Goal: Task Accomplishment & Management: Complete application form

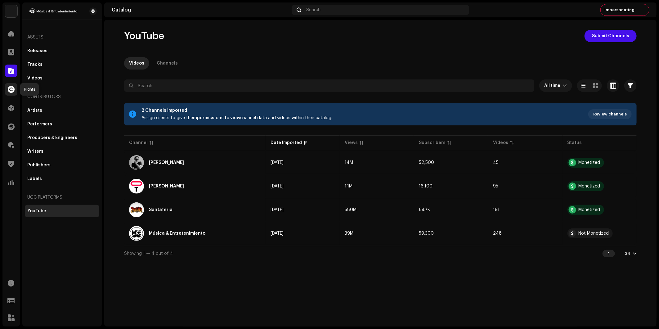
click at [13, 87] on span at bounding box center [11, 89] width 7 height 5
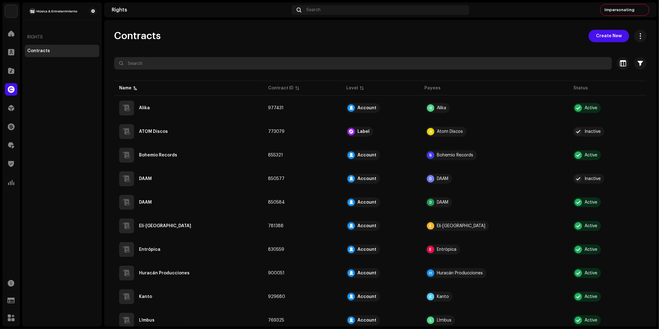
click at [158, 60] on input "text" at bounding box center [363, 63] width 498 height 12
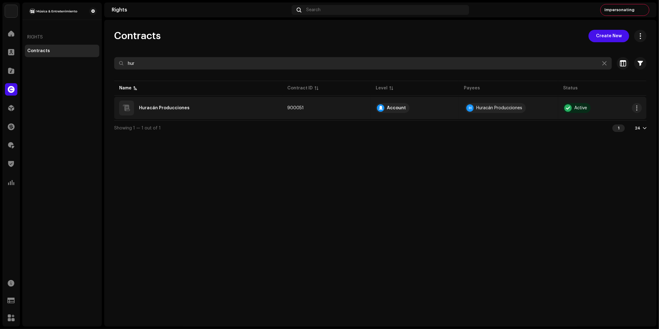
type input "hur"
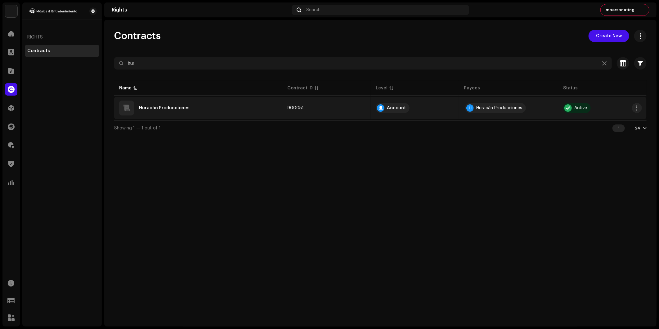
click at [264, 107] on div "Huracán Producciones" at bounding box center [198, 108] width 158 height 15
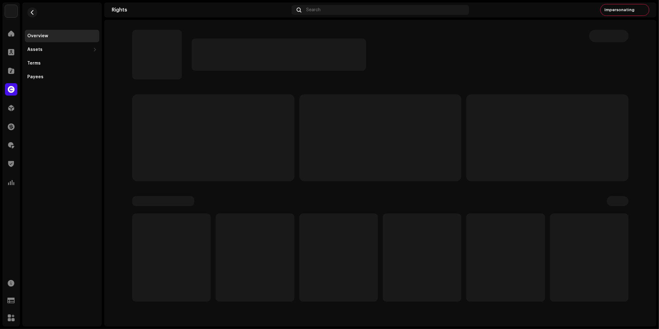
click at [248, 105] on p-skeleton at bounding box center [213, 137] width 162 height 87
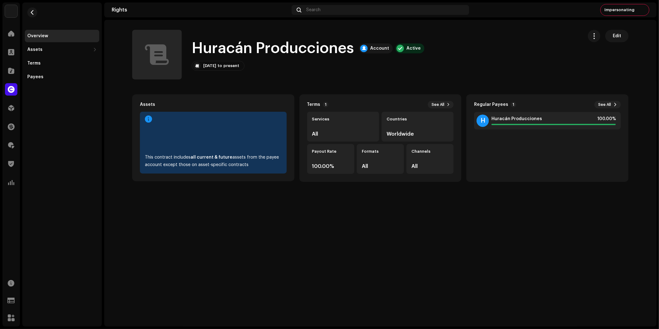
click at [200, 57] on h1 "Huracán Producciones" at bounding box center [273, 48] width 162 height 20
click at [33, 12] on span "button" at bounding box center [32, 12] width 5 height 5
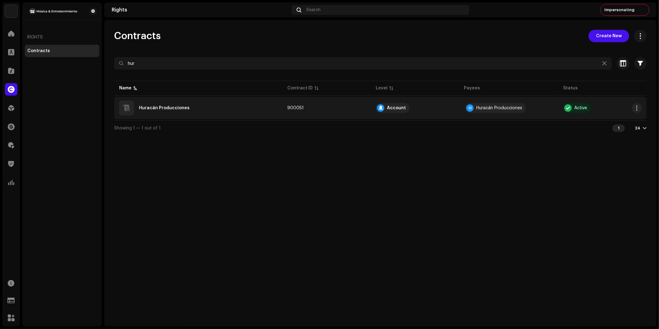
click at [160, 104] on div "Huracán Producciones" at bounding box center [198, 108] width 158 height 15
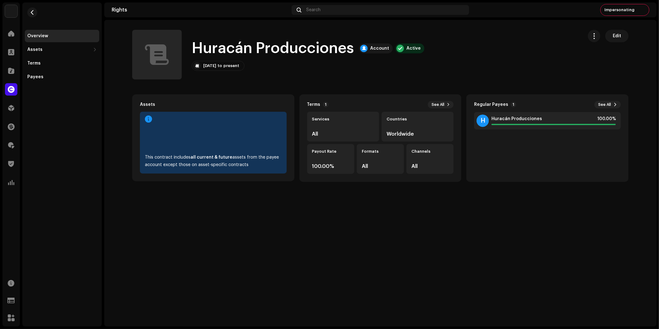
click at [214, 62] on div "Apr 17, 2025 to present" at bounding box center [218, 66] width 53 height 10
click at [34, 11] on span "button" at bounding box center [32, 12] width 5 height 5
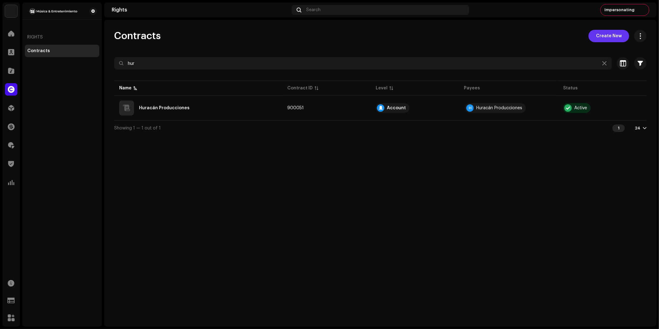
click at [614, 37] on span "Create New" at bounding box center [609, 36] width 26 height 12
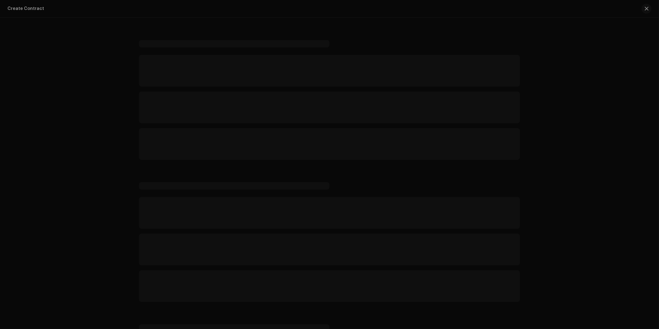
drag, startPoint x: 386, startPoint y: 78, endPoint x: 392, endPoint y: 77, distance: 5.7
click at [386, 78] on div "Create a contract for... Recorded Music Revenue YouTube Channel Revenue" at bounding box center [329, 164] width 659 height 329
